Goal: Transaction & Acquisition: Subscribe to service/newsletter

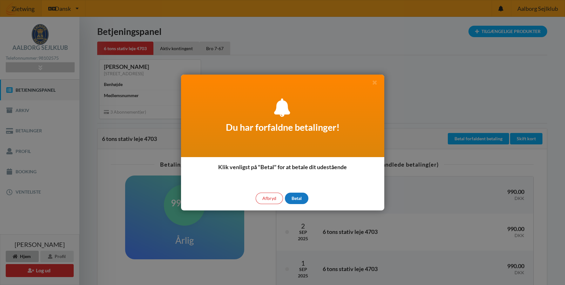
click at [294, 195] on div "Betal" at bounding box center [296, 198] width 23 height 11
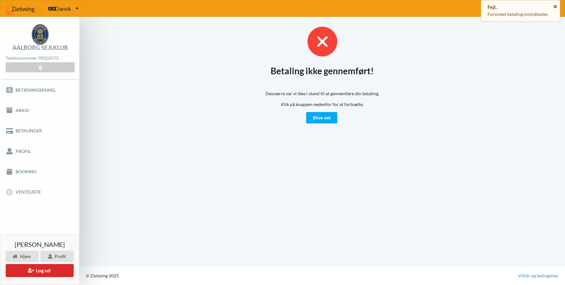
drag, startPoint x: 556, startPoint y: 4, endPoint x: 554, endPoint y: 9, distance: 5.0
click at [556, 4] on icon at bounding box center [555, 5] width 5 height 4
drag, startPoint x: 325, startPoint y: 117, endPoint x: 330, endPoint y: 117, distance: 4.1
click at [325, 117] on link "Blive ved" at bounding box center [321, 117] width 31 height 11
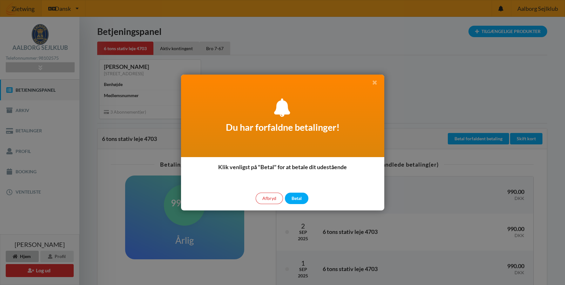
click at [375, 81] on icon at bounding box center [375, 82] width 7 height 6
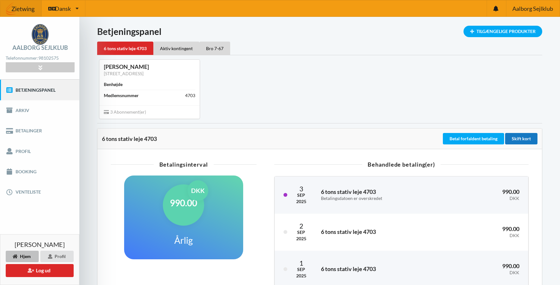
click at [529, 137] on div "Skift kort" at bounding box center [521, 138] width 32 height 11
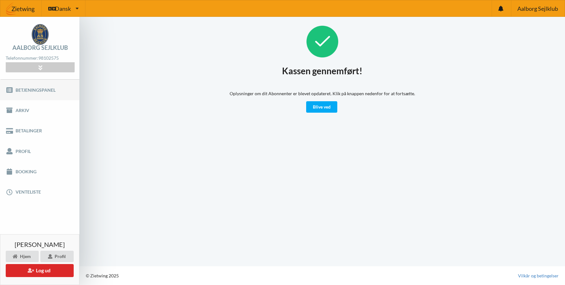
click at [34, 90] on link "Betjeningspanel" at bounding box center [39, 90] width 79 height 20
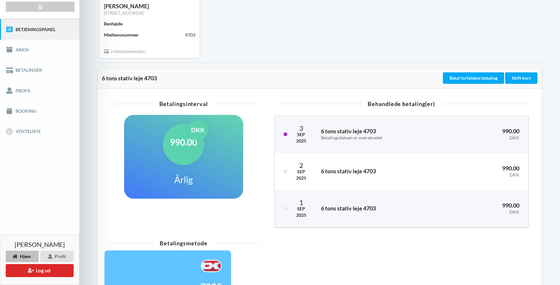
scroll to position [64, 0]
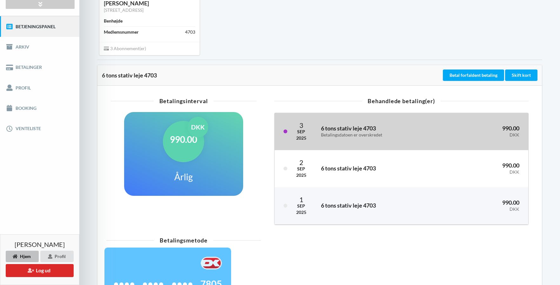
click at [355, 134] on div "Betalingsdatoen er overskredet" at bounding box center [379, 134] width 117 height 5
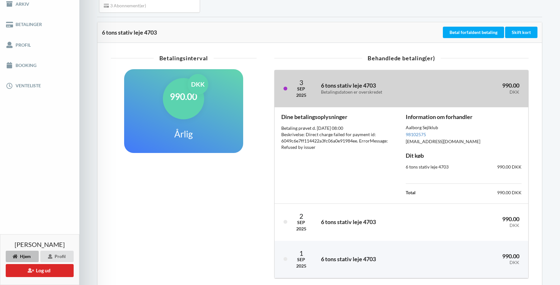
scroll to position [95, 0]
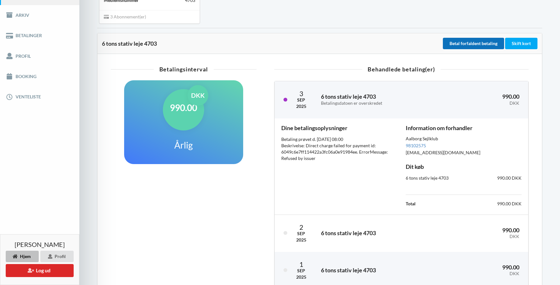
click at [478, 42] on button "Betal forfaldent betaling" at bounding box center [473, 43] width 61 height 11
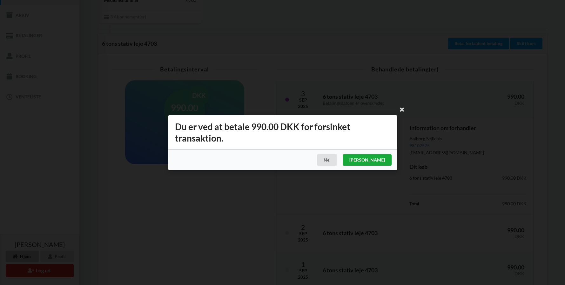
click at [383, 160] on div "[PERSON_NAME]" at bounding box center [366, 159] width 49 height 11
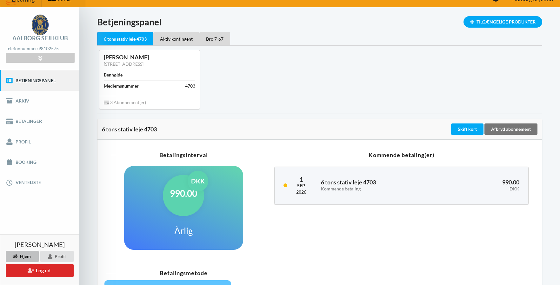
scroll to position [0, 0]
